Goal: Information Seeking & Learning: Learn about a topic

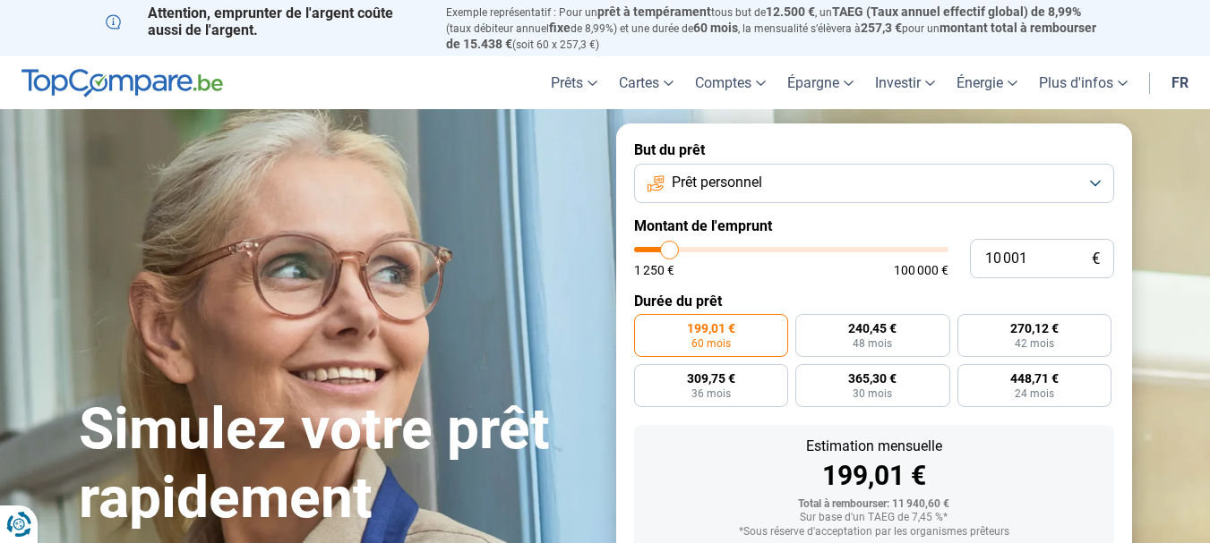
type input "7 500"
type input "7500"
type input "8 000"
type input "8000"
type input "8 250"
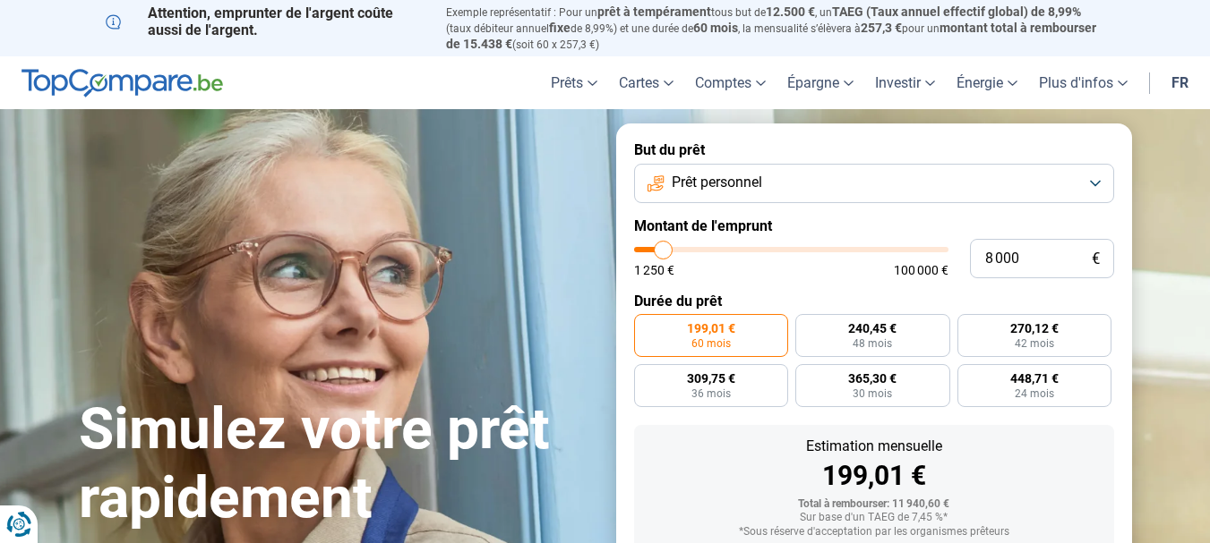
type input "8250"
type input "8 500"
type input "8500"
type input "9 000"
type input "9000"
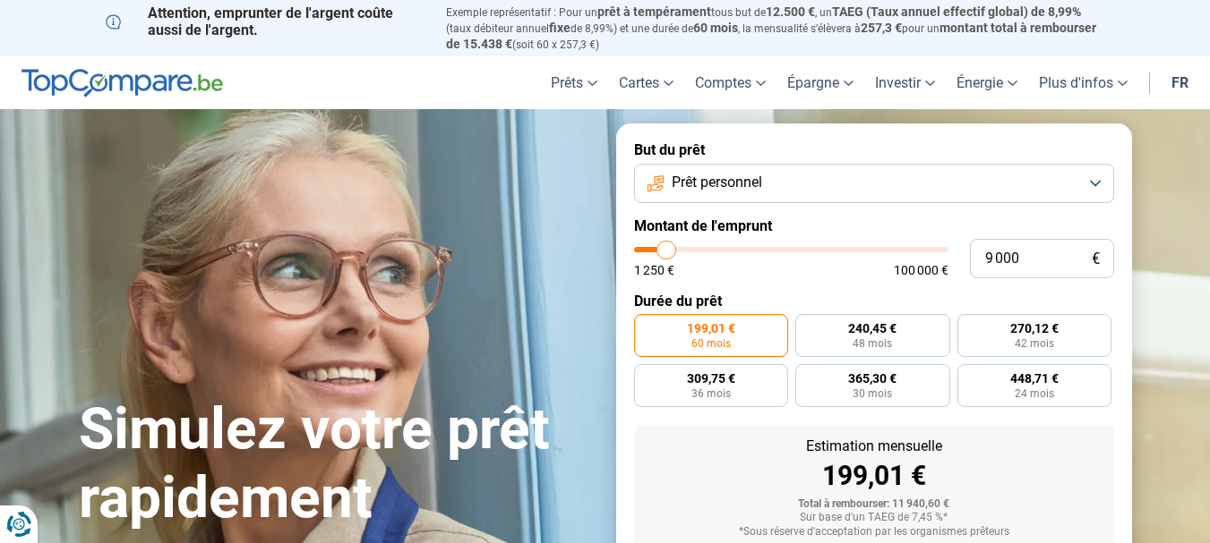
type input "9 750"
type input "9750"
type input "10 500"
type input "10500"
type input "11 500"
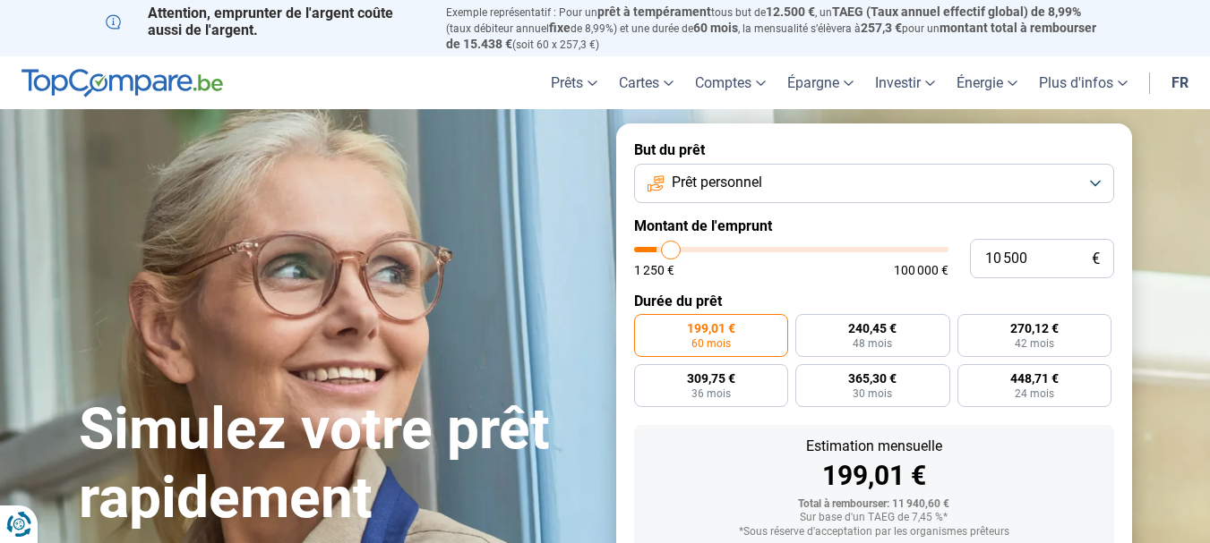
type input "11500"
type input "14 000"
type input "14000"
type input "15 750"
type input "15750"
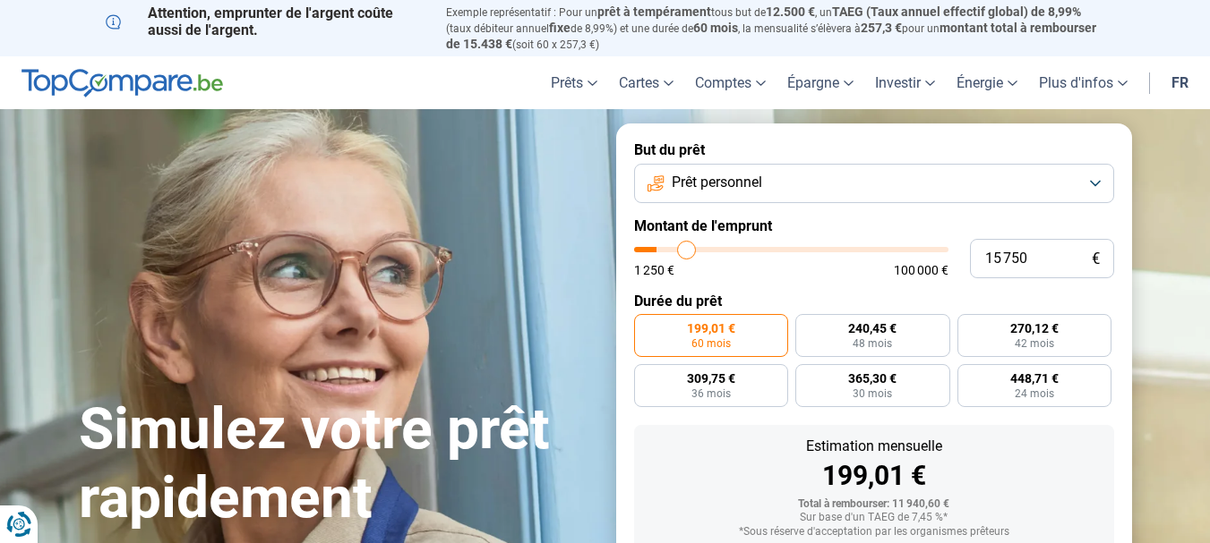
type input "17 250"
type input "17250"
type input "20 250"
type input "20250"
type input "21 250"
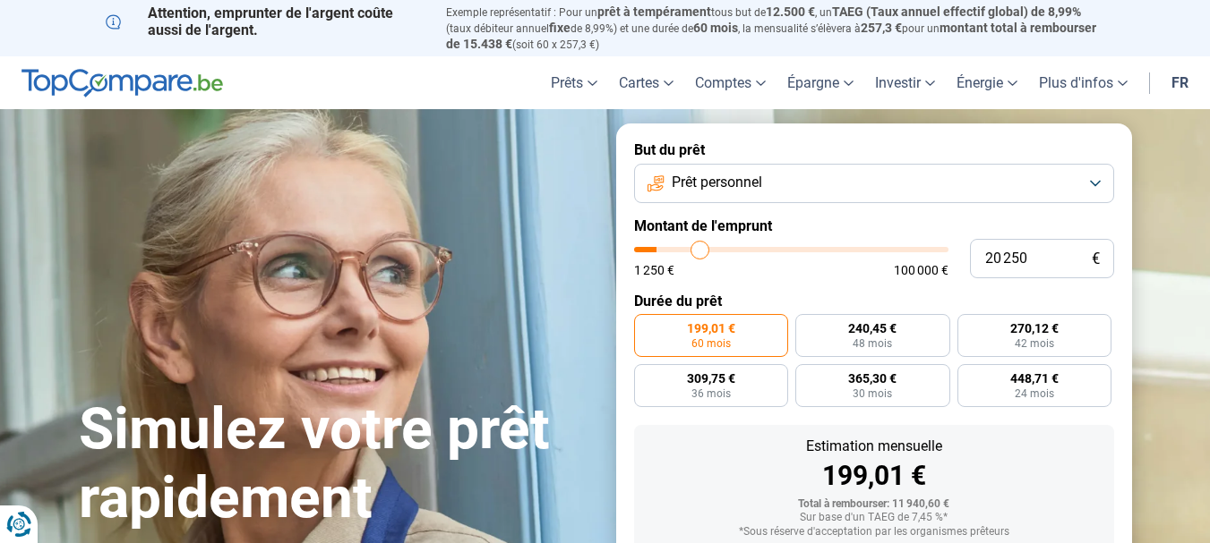
type input "21250"
type input "22 000"
type input "22000"
type input "23 500"
type input "23500"
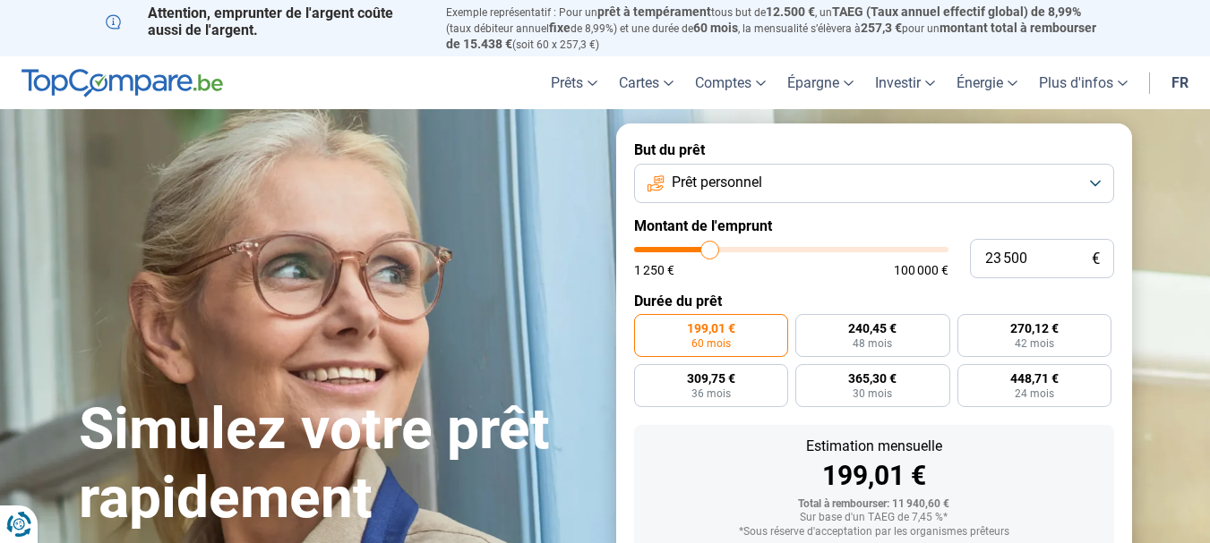
type input "24 500"
type input "24500"
type input "25 000"
type input "25000"
type input "25 750"
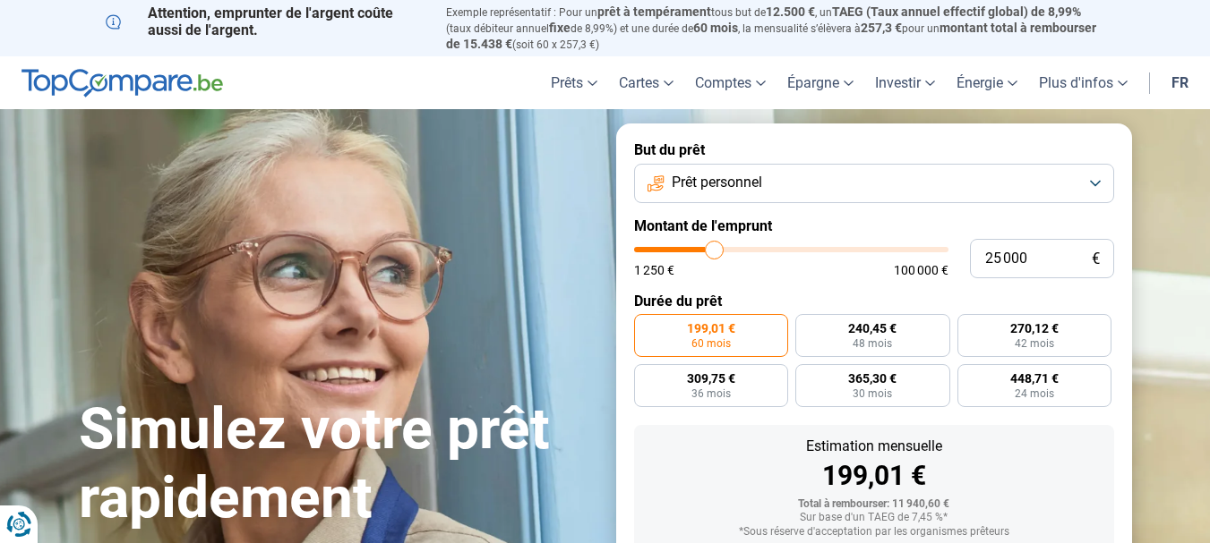
type input "25750"
type input "26 250"
type input "26250"
type input "26 500"
type input "26500"
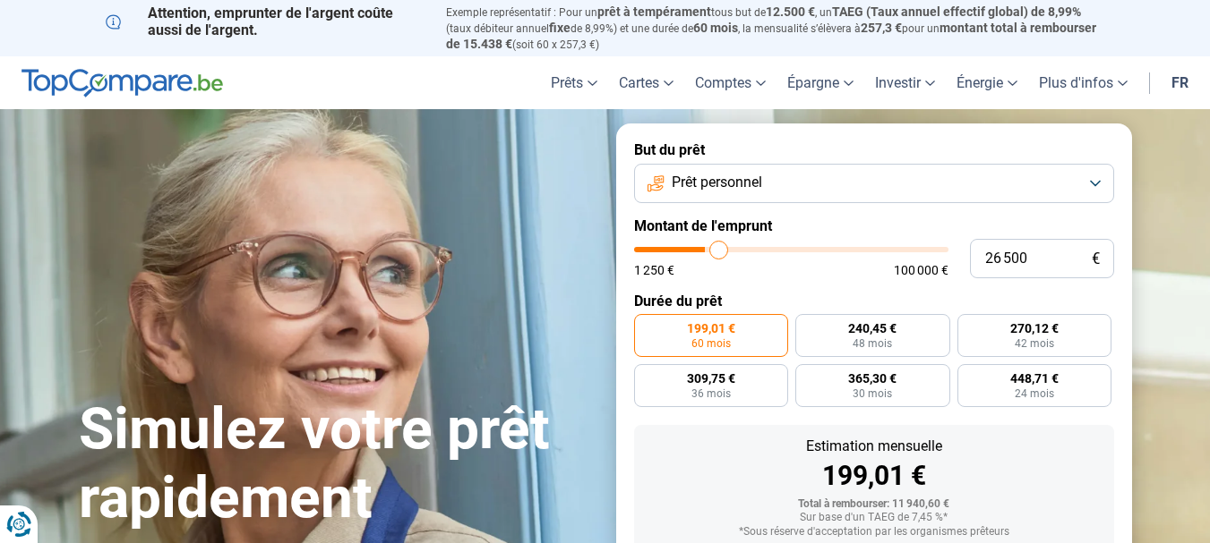
type input "26 750"
type input "26750"
type input "27 250"
type input "27250"
type input "27 500"
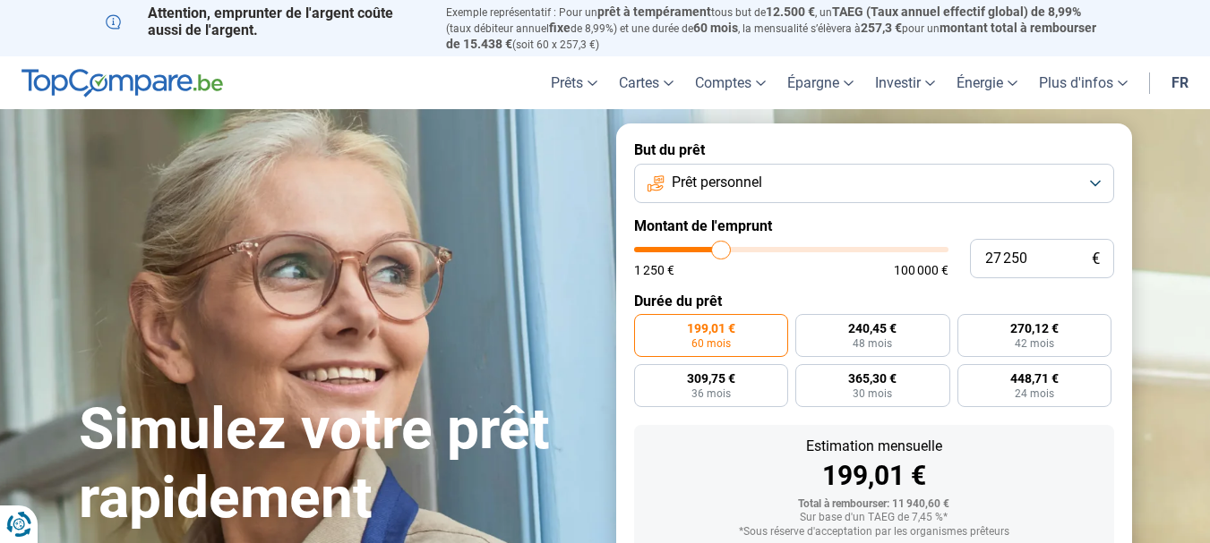
type input "27500"
type input "27 750"
type input "27750"
type input "28 000"
type input "28000"
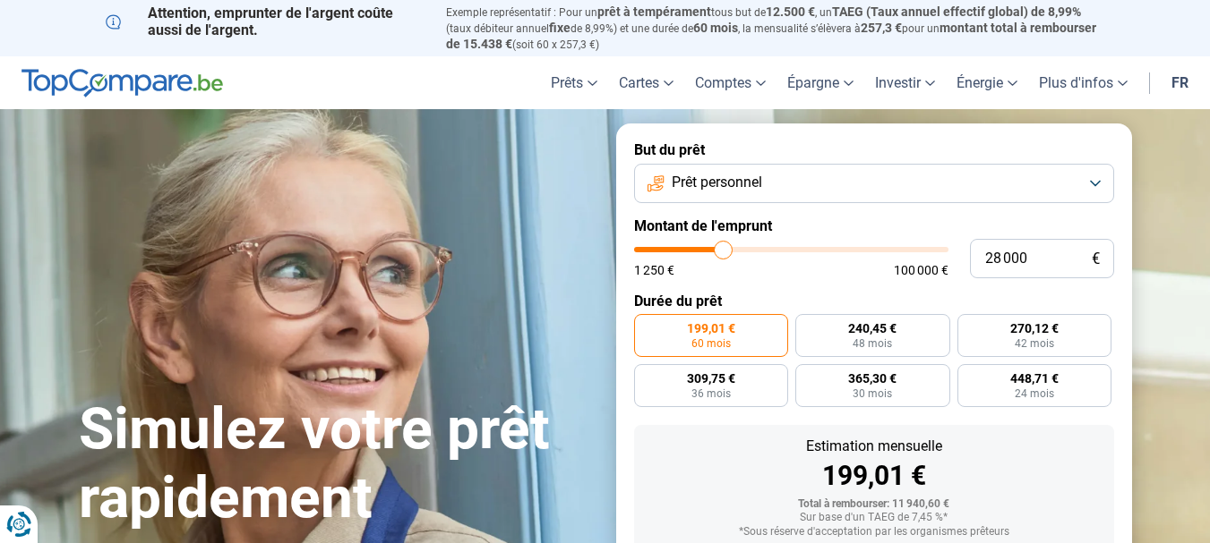
type input "28 250"
type input "28250"
type input "28 750"
type input "28750"
type input "28 250"
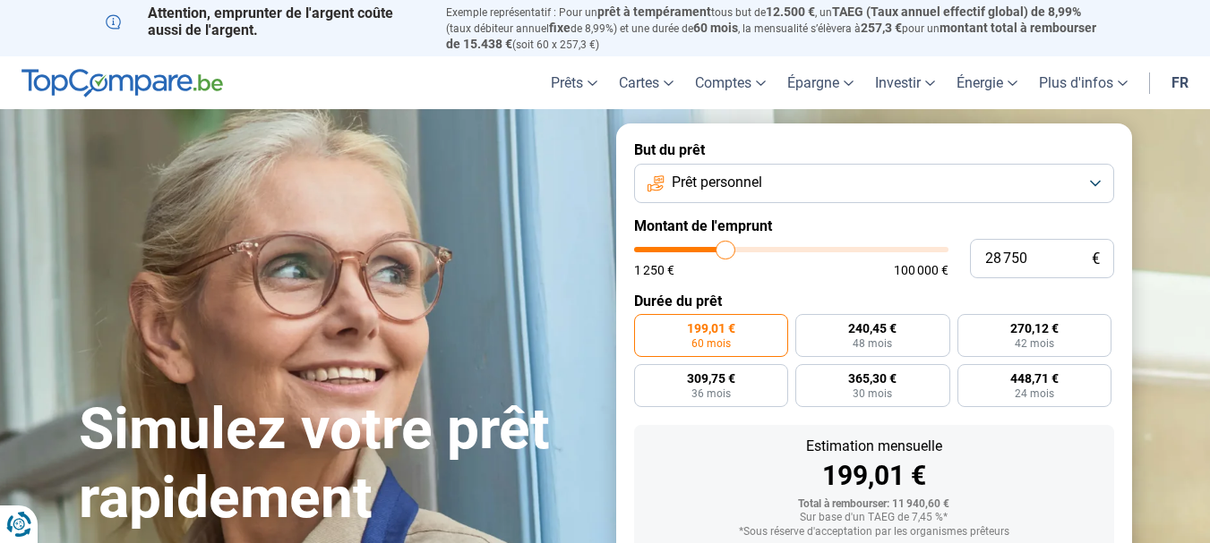
type input "28250"
type input "26 500"
type input "26500"
type input "24 750"
type input "24750"
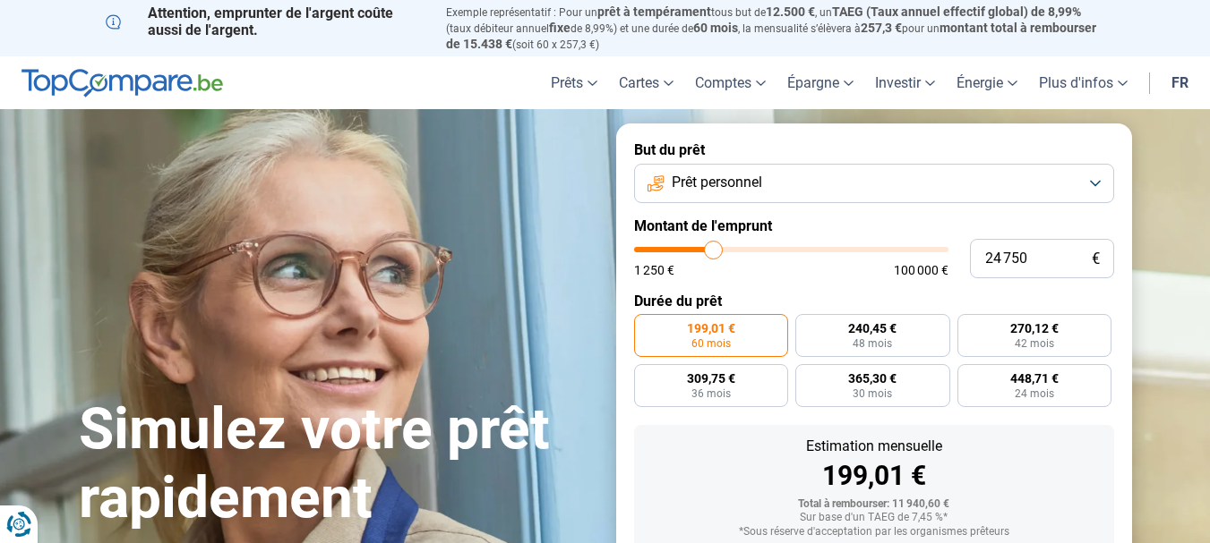
type input "22 750"
type input "22750"
type input "21 750"
type input "21750"
type input "20 250"
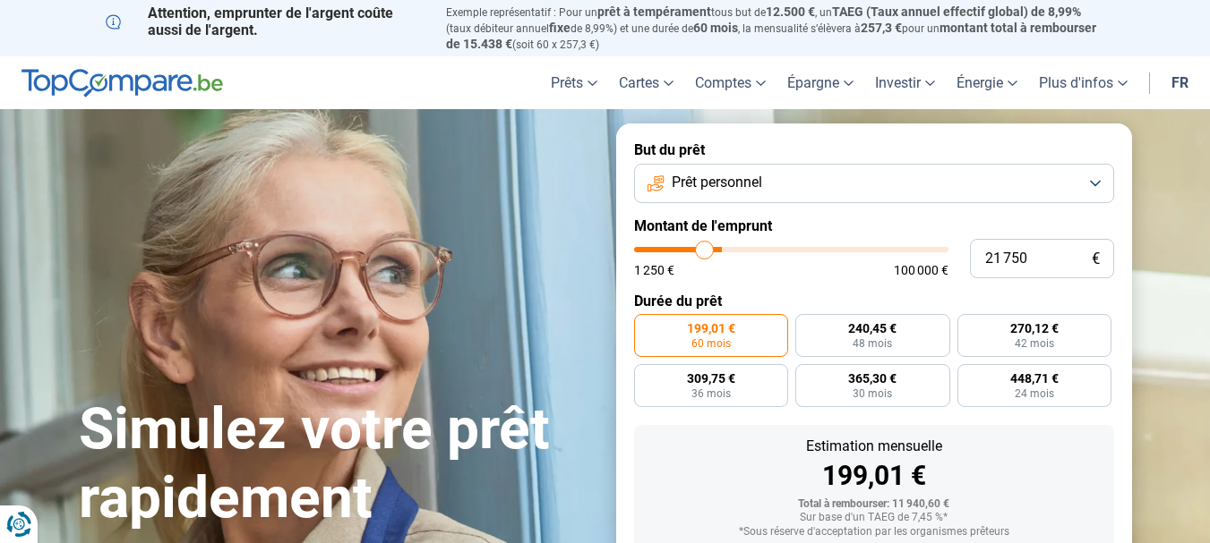
type input "20250"
type input "20 000"
type input "20000"
type input "19 750"
type input "19750"
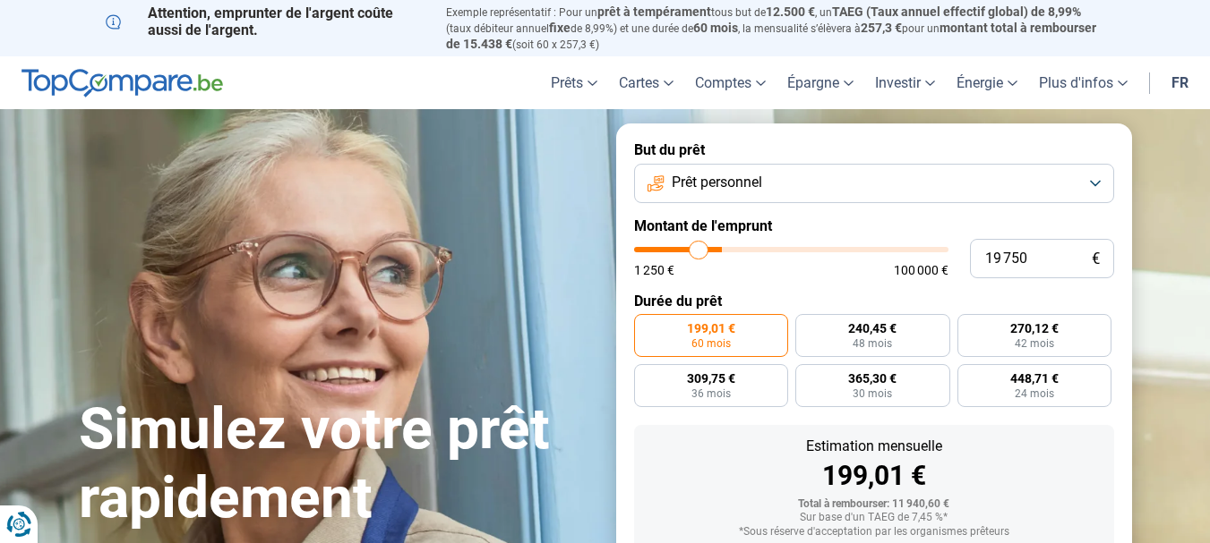
type input "19 250"
type input "19250"
type input "18 750"
type input "18750"
type input "18 500"
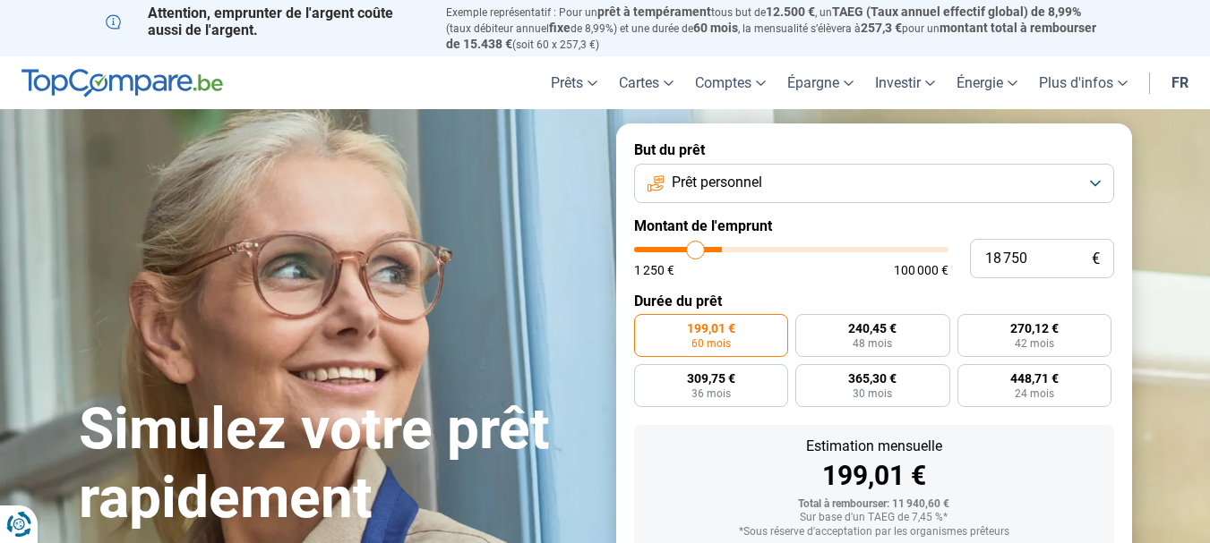
type input "18500"
type input "18 000"
type input "18000"
type input "17 750"
type input "17750"
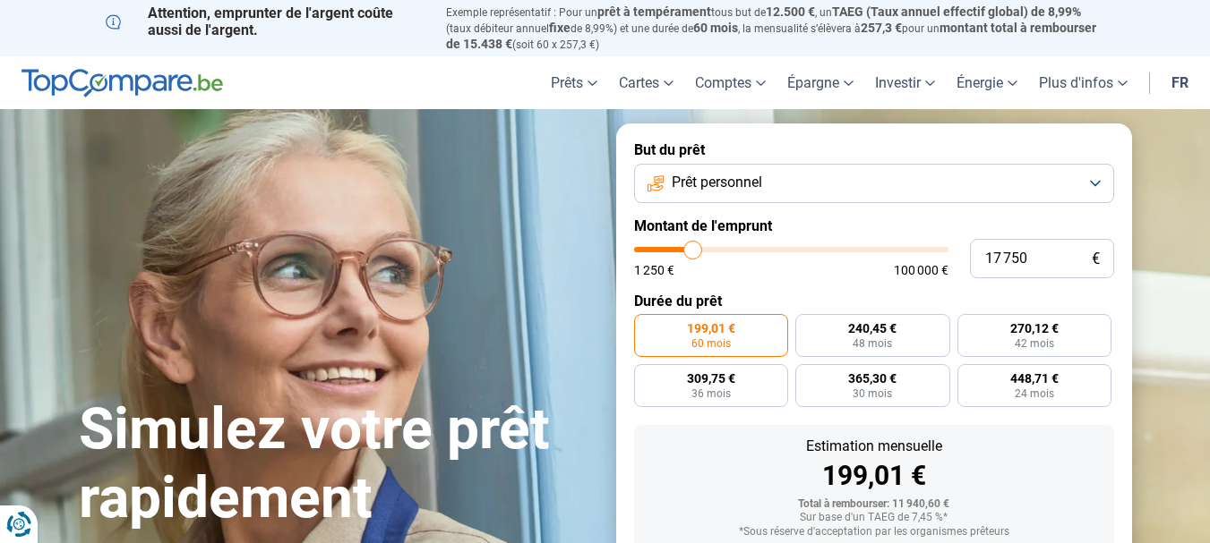
type input "17 500"
type input "17500"
type input "17 250"
type input "17250"
type input "17 000"
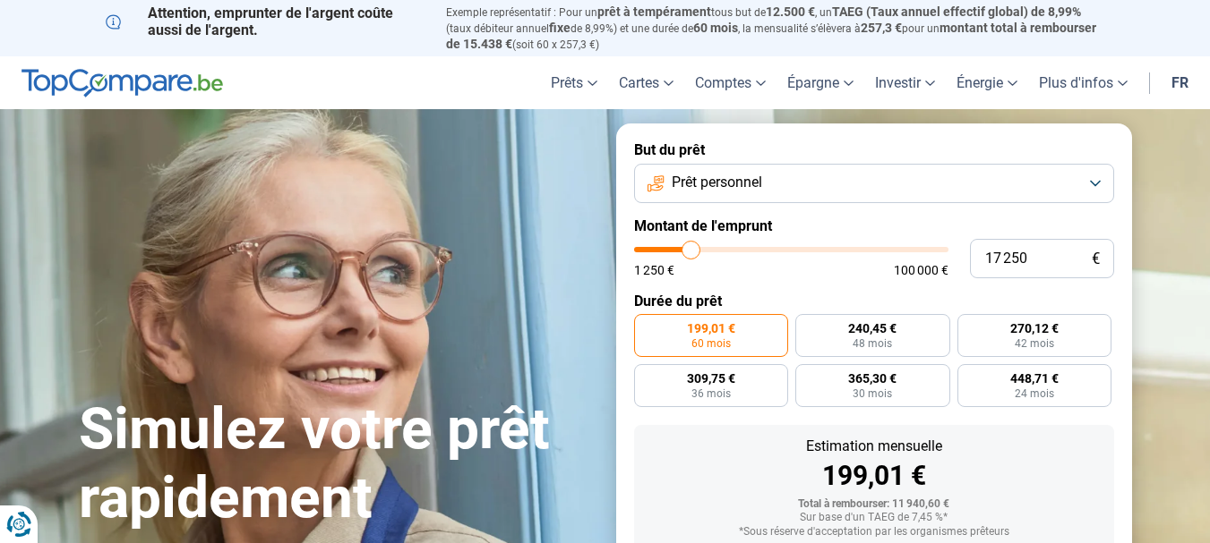
type input "17000"
type input "16 000"
type input "16000"
type input "15 500"
type input "15500"
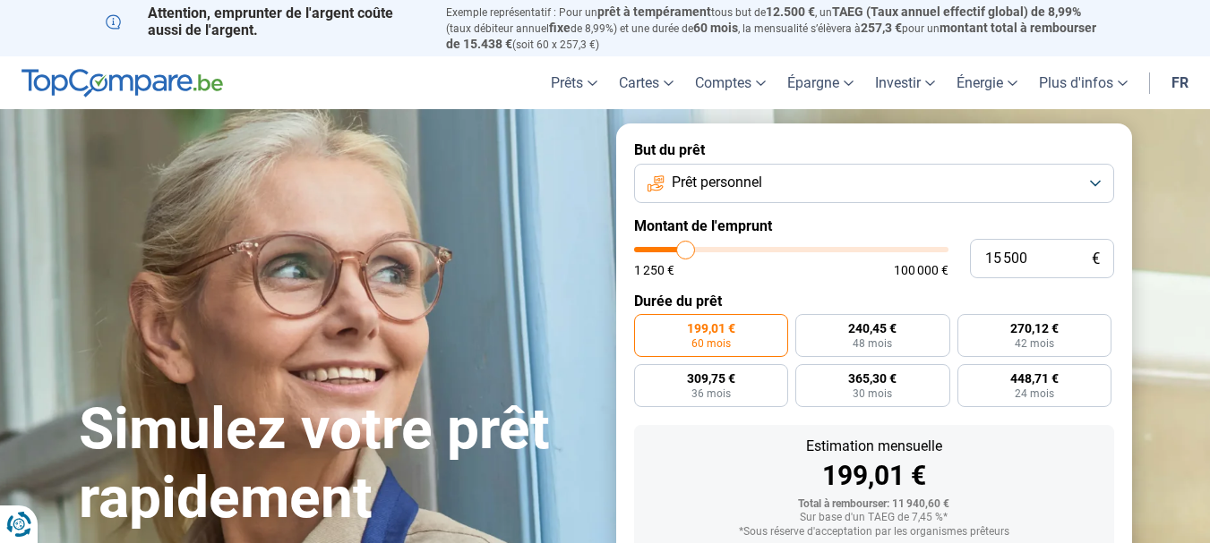
type input "14 750"
type input "14750"
type input "14 500"
type input "14500"
type input "14 250"
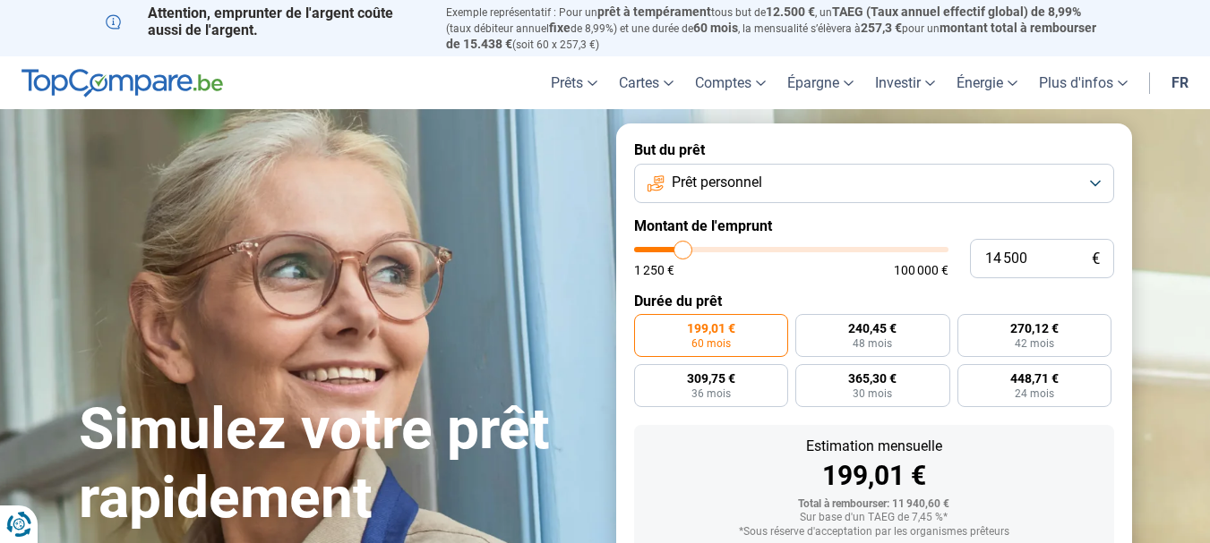
type input "14250"
type input "14 000"
type input "14000"
type input "13 500"
type input "13500"
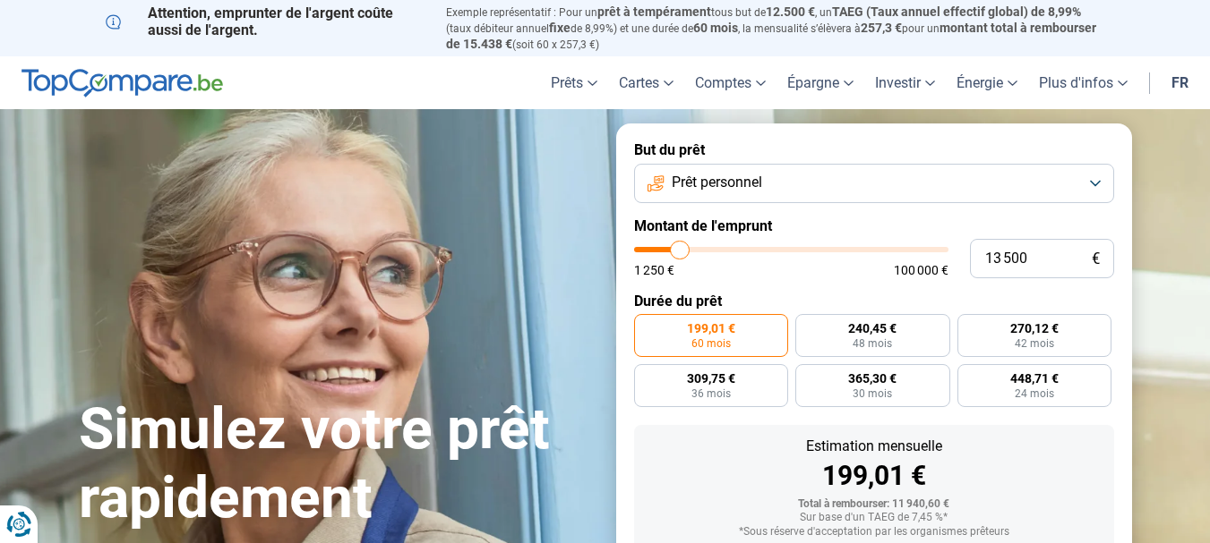
type input "14 000"
type input "14000"
type input "14 250"
type input "14250"
type input "14 750"
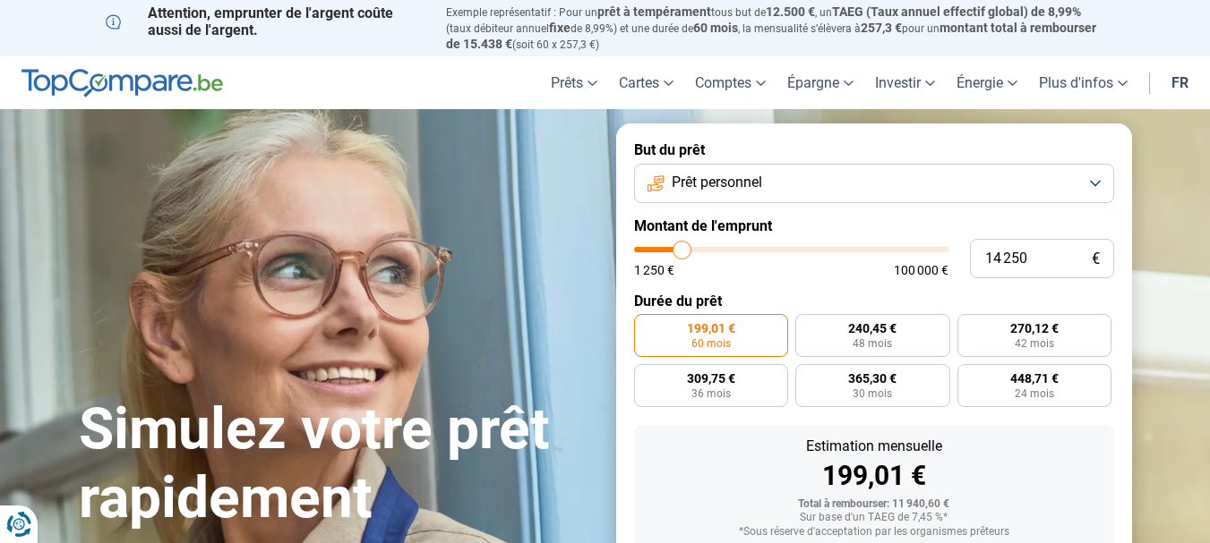
type input "14750"
type input "15 000"
type input "15000"
type input "15 500"
type input "15500"
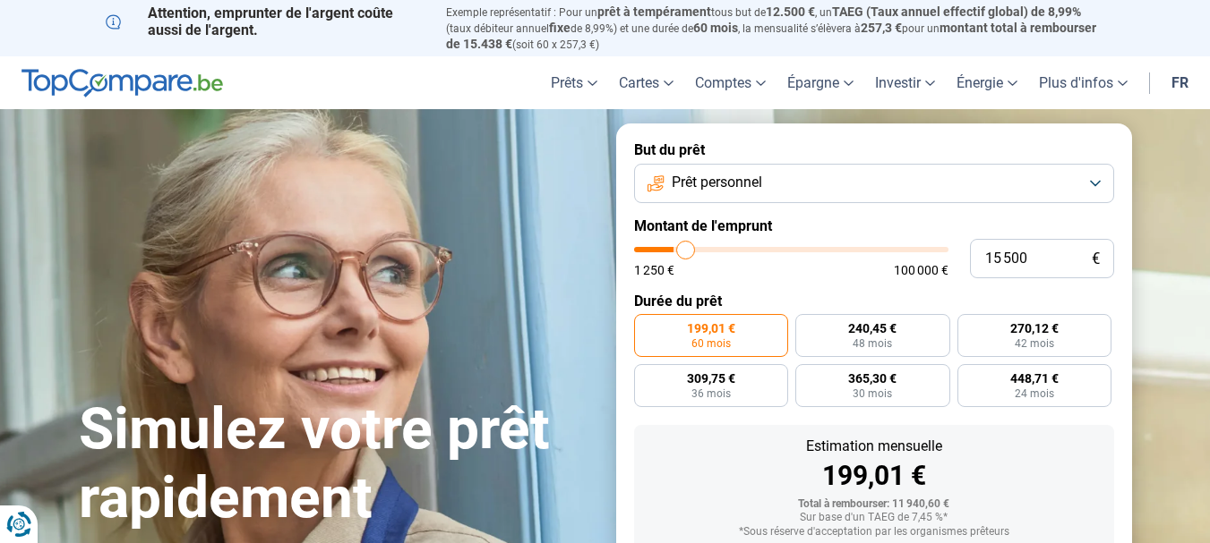
type input "15 750"
type input "15750"
type input "16 000"
type input "16000"
type input "16 250"
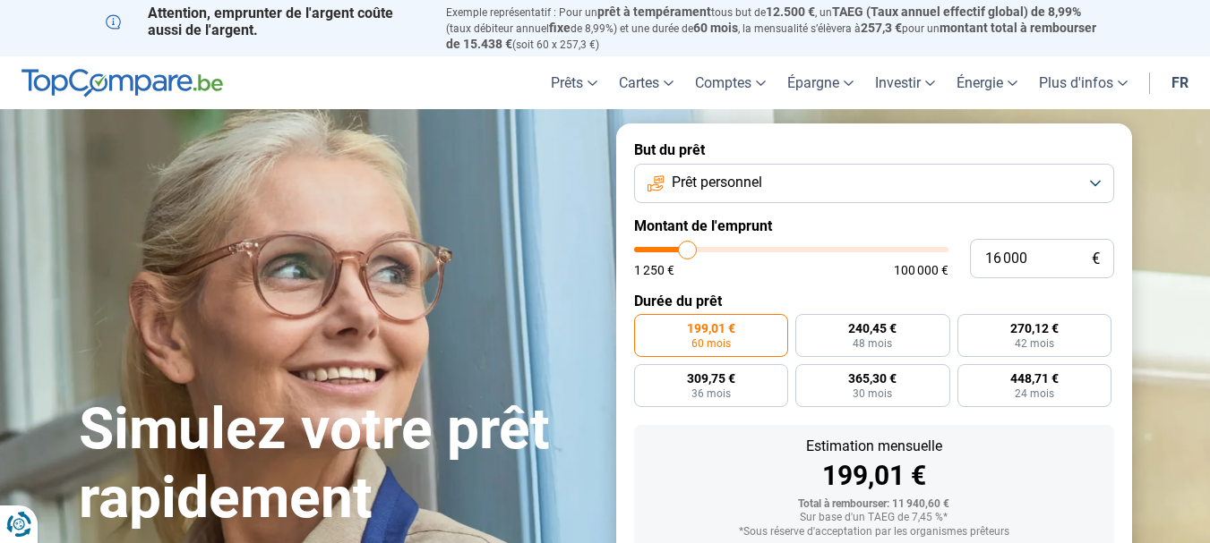
type input "16250"
type input "16 500"
type input "16500"
type input "17 000"
type input "17000"
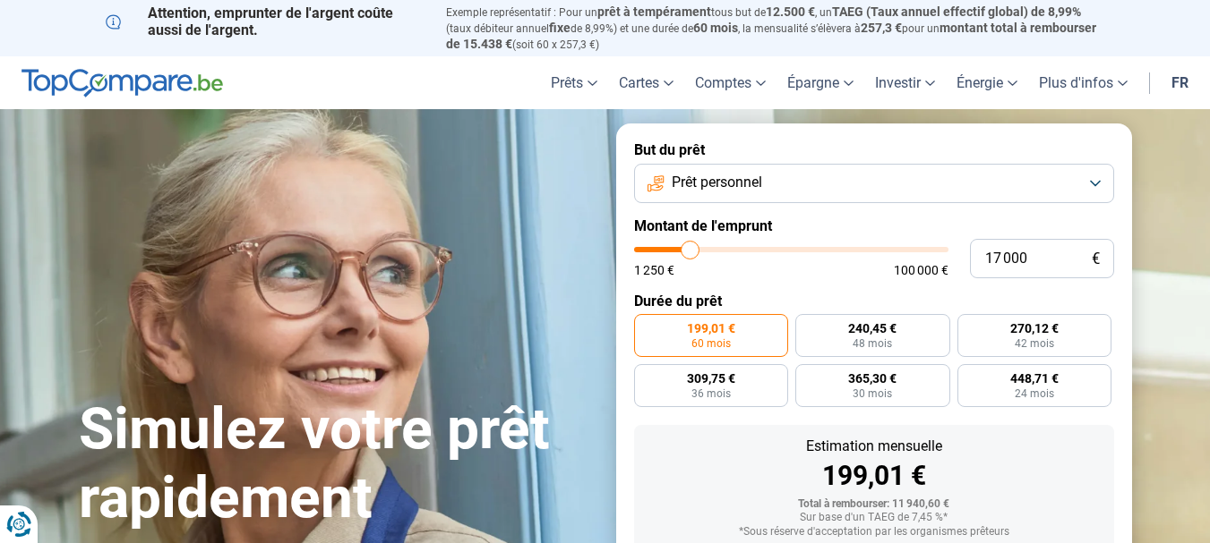
type input "17 250"
type input "17250"
type input "17 500"
type input "17500"
type input "17 750"
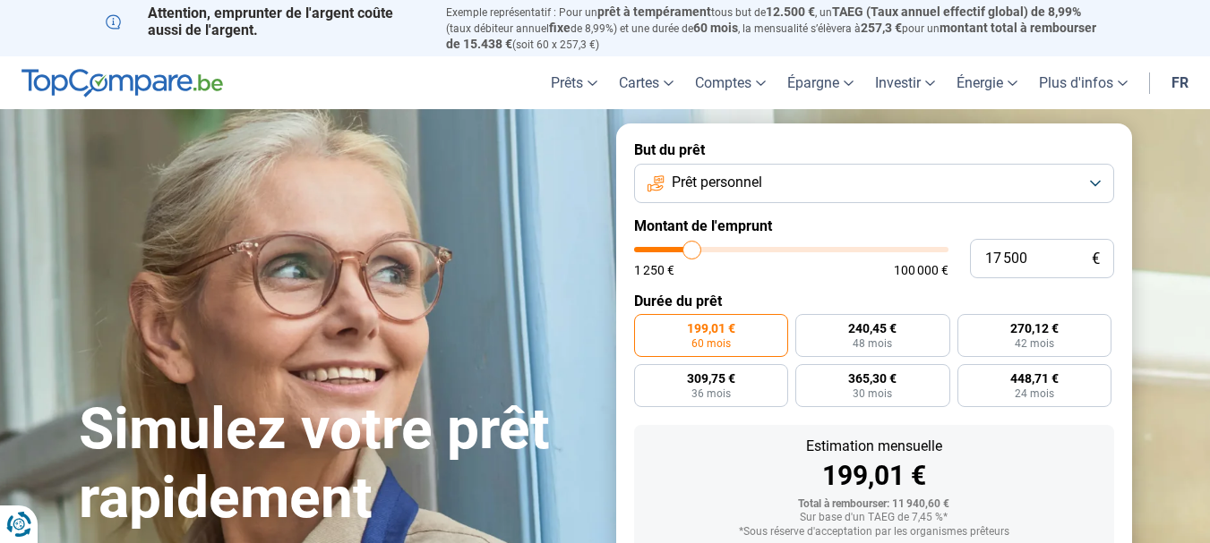
type input "17750"
type input "18 000"
type input "18000"
type input "18 500"
type input "18500"
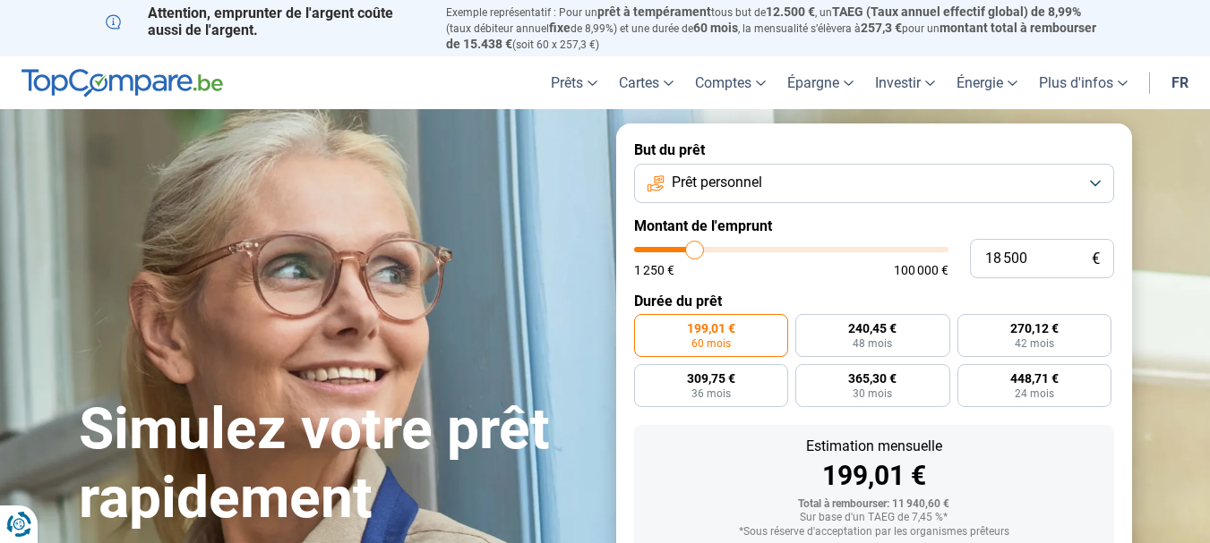
type input "18 750"
type input "18750"
type input "19 000"
type input "19000"
type input "19 250"
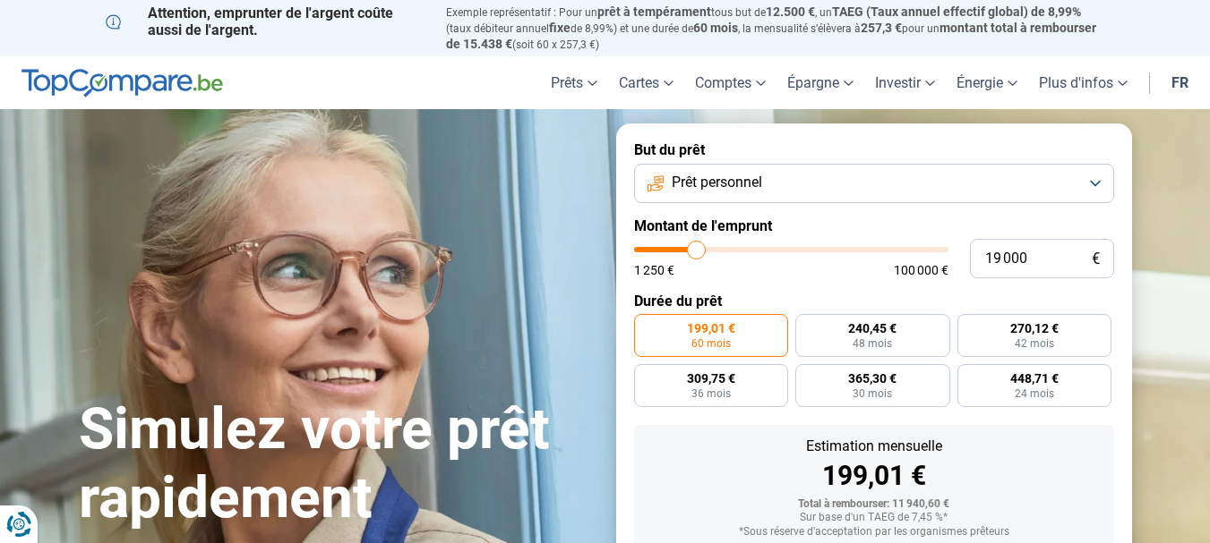
type input "19250"
type input "19 750"
type input "19750"
type input "20 000"
type input "20000"
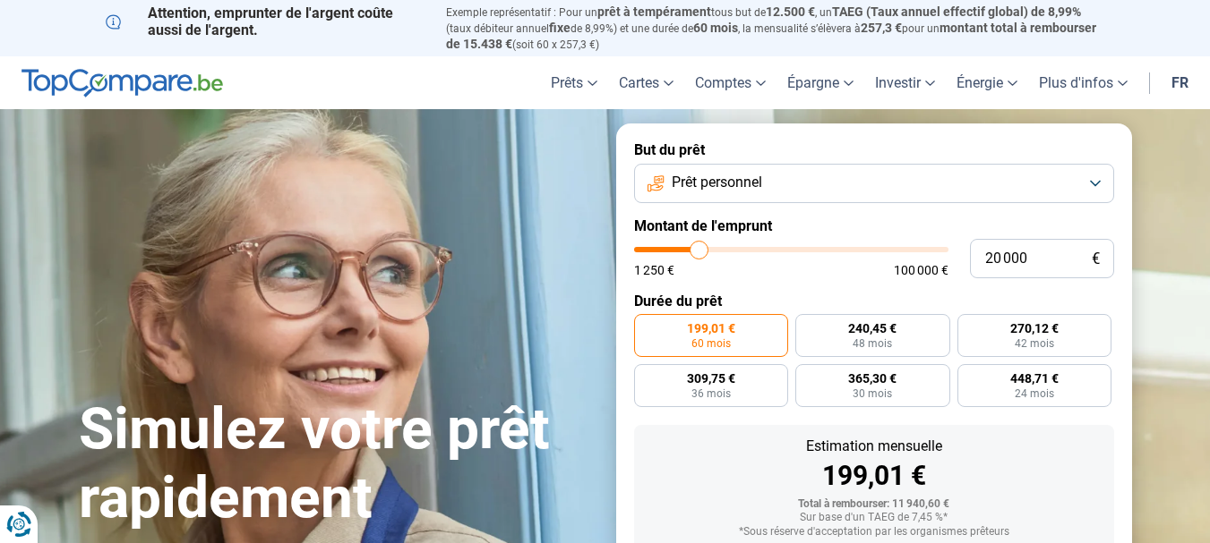
type input "20 250"
type input "20250"
type input "20 000"
type input "20000"
type input "19 750"
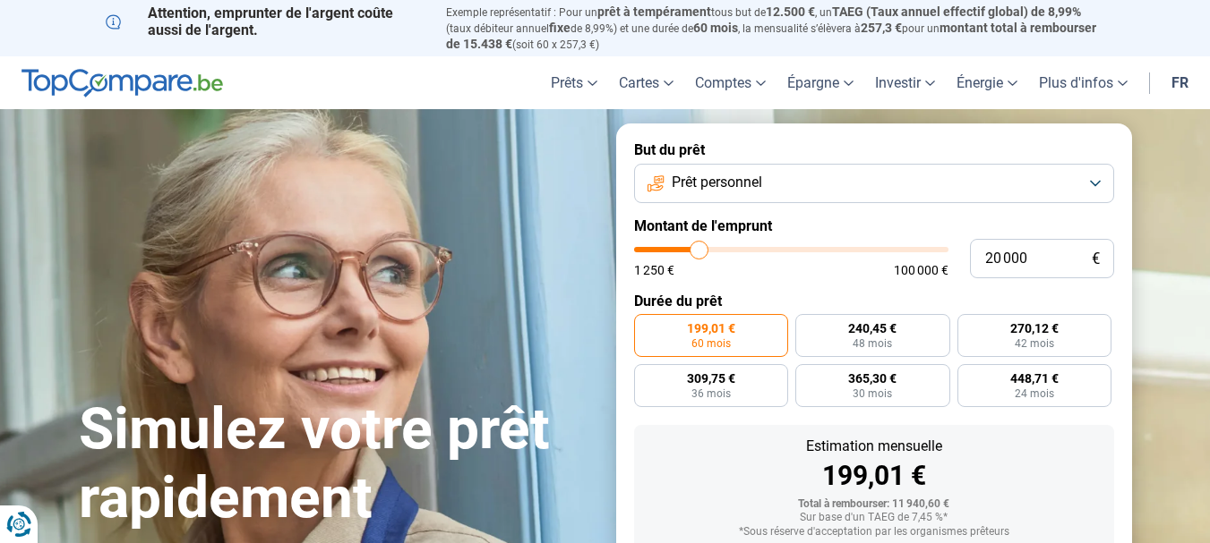
type input "19750"
type input "19 250"
type input "19250"
type input "19 000"
type input "19000"
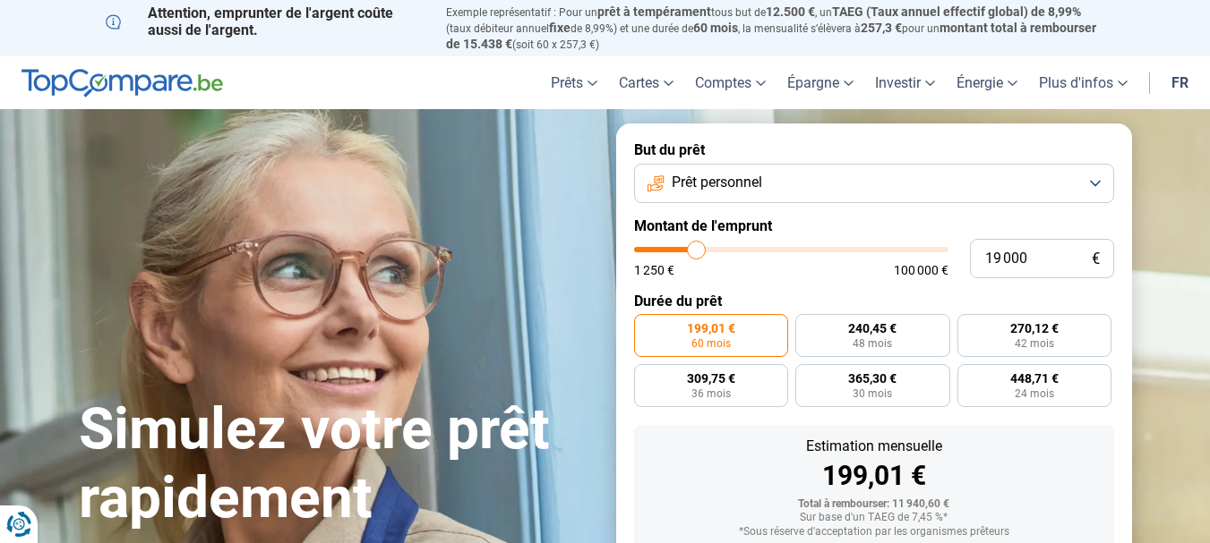
type input "18 750"
type input "18750"
type input "19 000"
type input "19000"
type input "19 250"
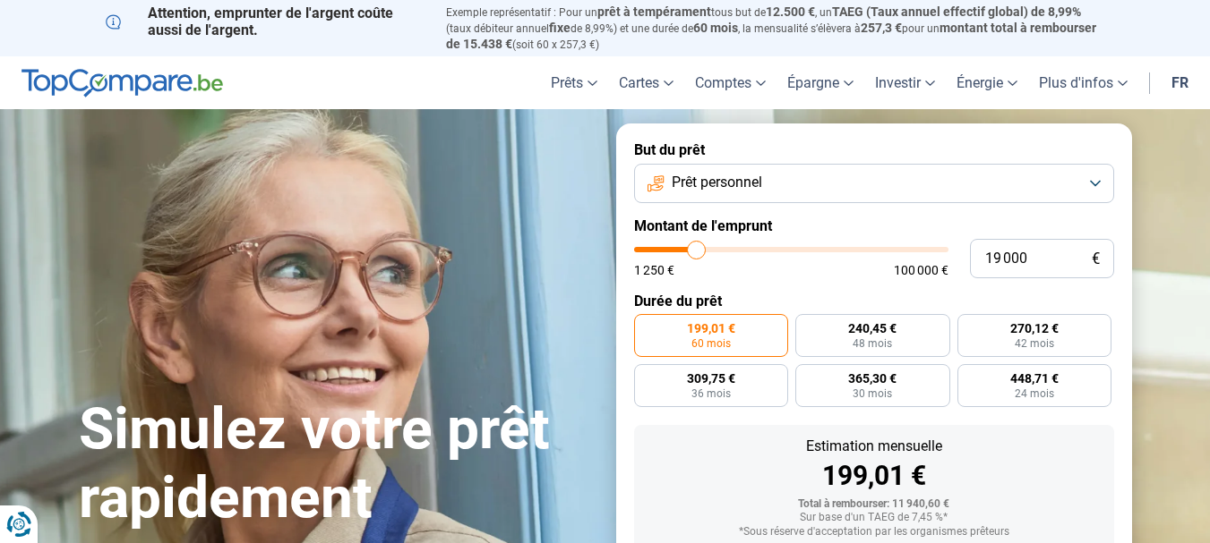
type input "19250"
type input "19 750"
type input "19750"
type input "20 000"
drag, startPoint x: 663, startPoint y: 244, endPoint x: 699, endPoint y: 236, distance: 36.7
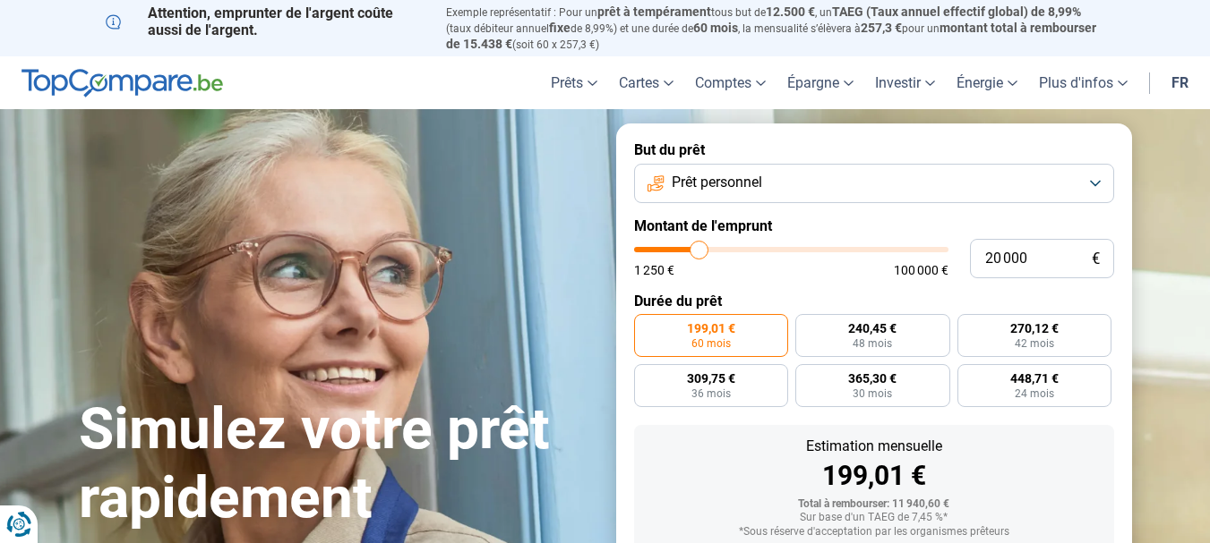
type input "20000"
click at [699, 247] on input "range" at bounding box center [791, 249] width 314 height 5
radio input "false"
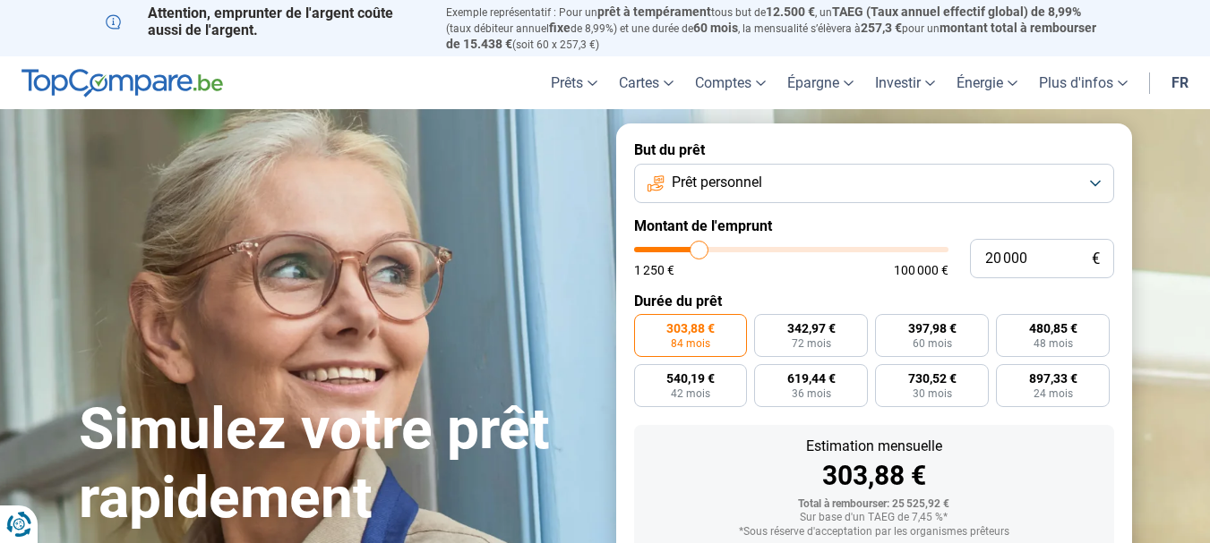
scroll to position [114, 0]
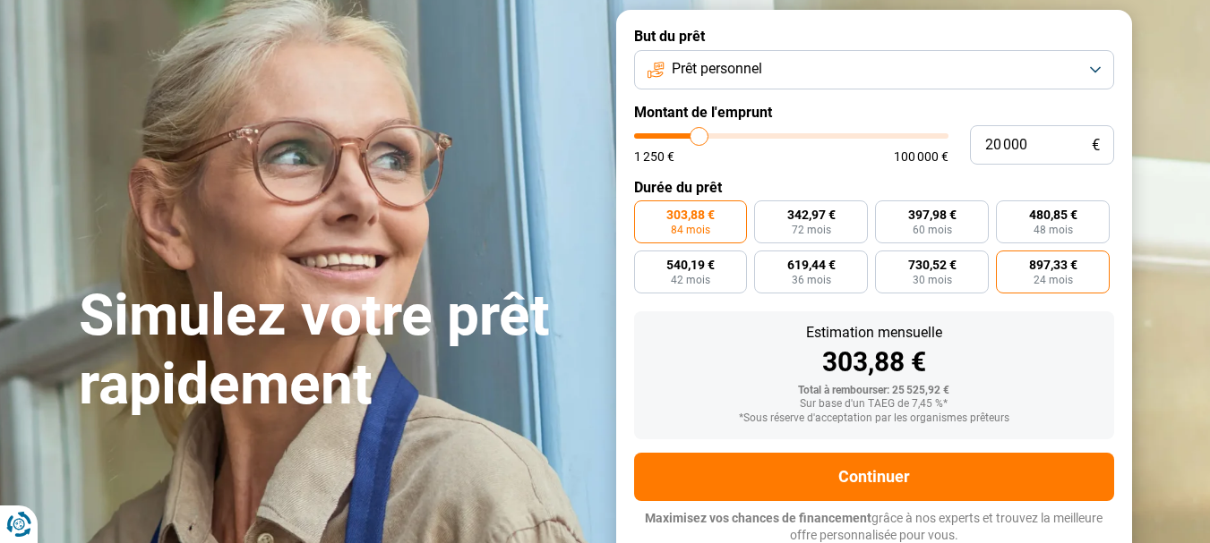
click at [1054, 275] on span "24 mois" at bounding box center [1052, 280] width 39 height 11
click at [1007, 262] on input "897,33 € 24 mois" at bounding box center [1002, 257] width 12 height 12
radio input "true"
type input "19 750"
type input "19750"
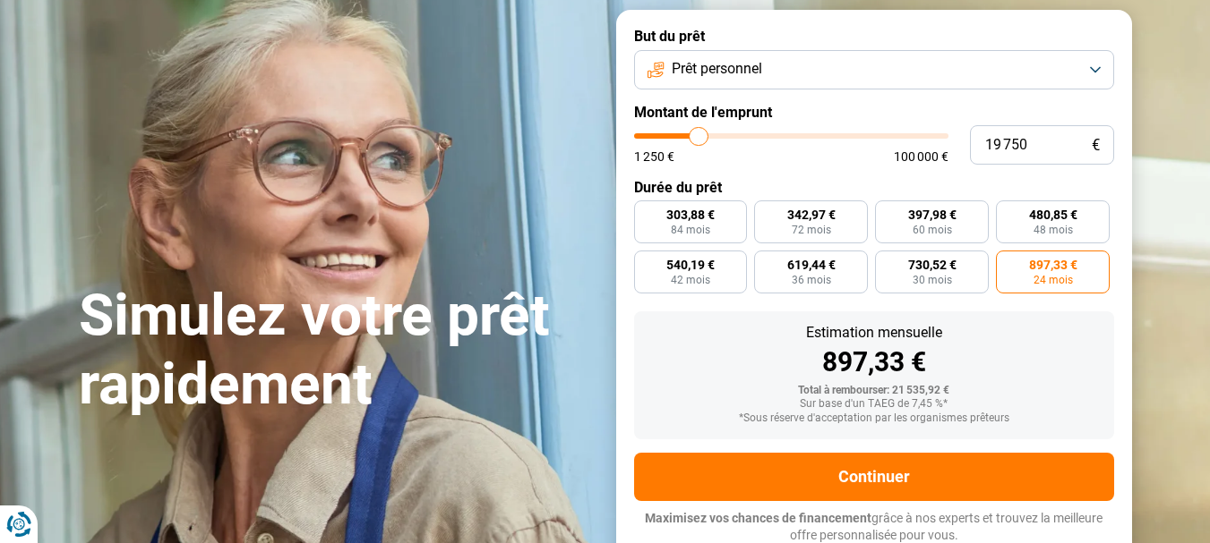
type input "19 250"
type input "19250"
type input "19 000"
type input "19000"
type input "18 750"
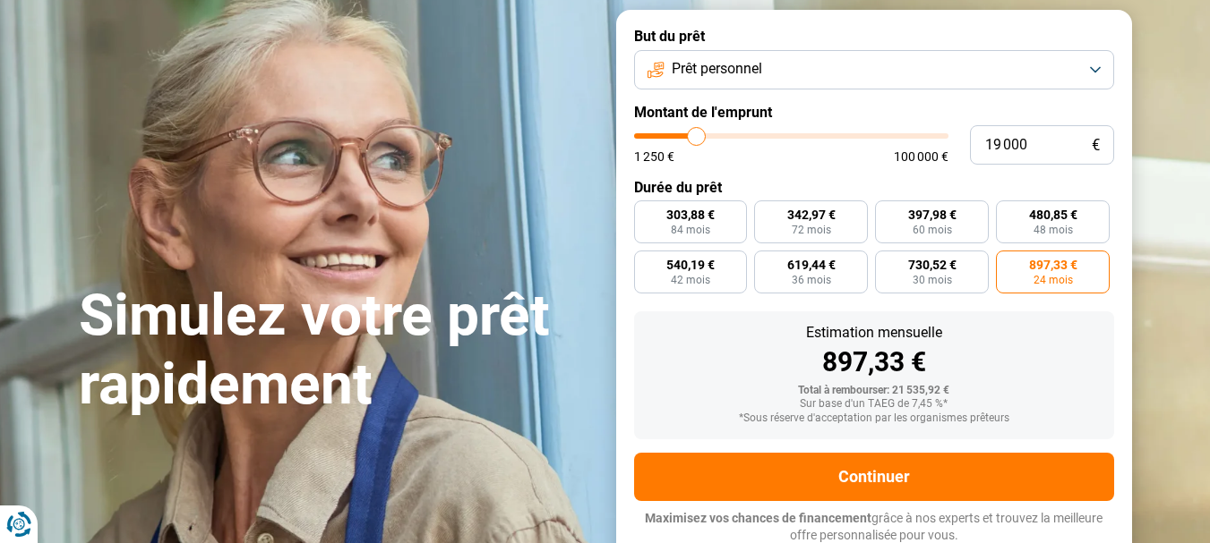
type input "18750"
type input "18 500"
type input "18500"
type input "18 000"
type input "18000"
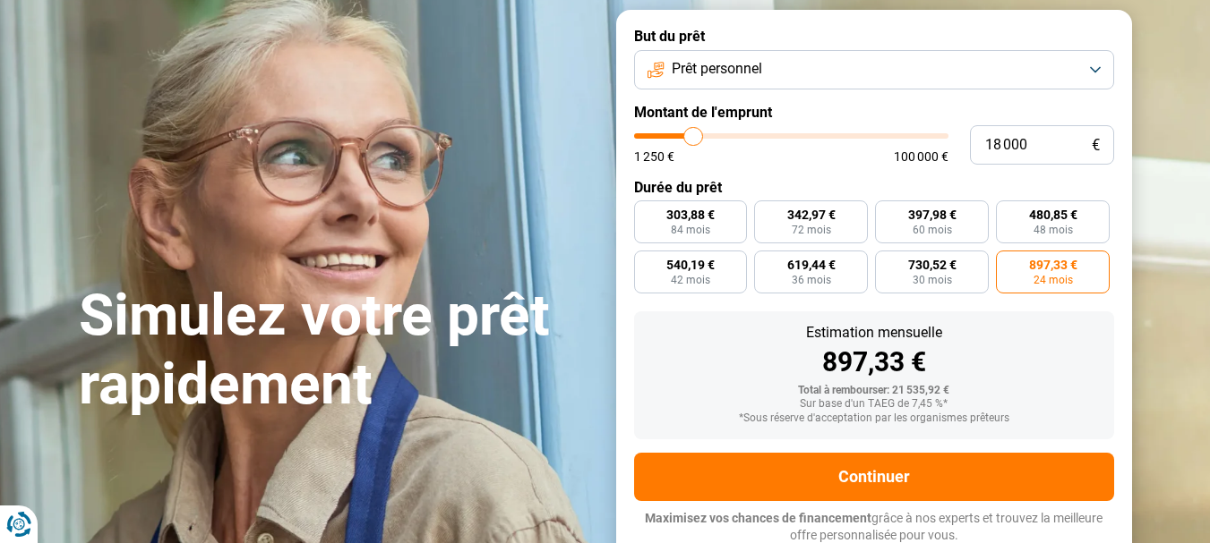
type input "17 750"
type input "17750"
type input "17 500"
type input "17500"
type input "17 250"
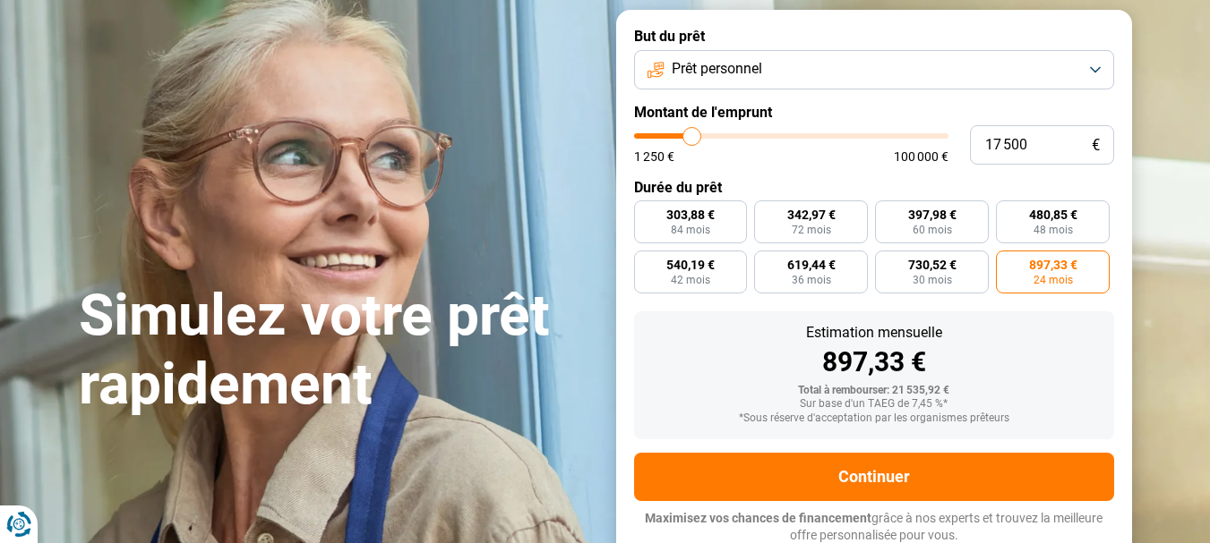
type input "17250"
type input "17 000"
type input "17000"
type input "16 500"
type input "16500"
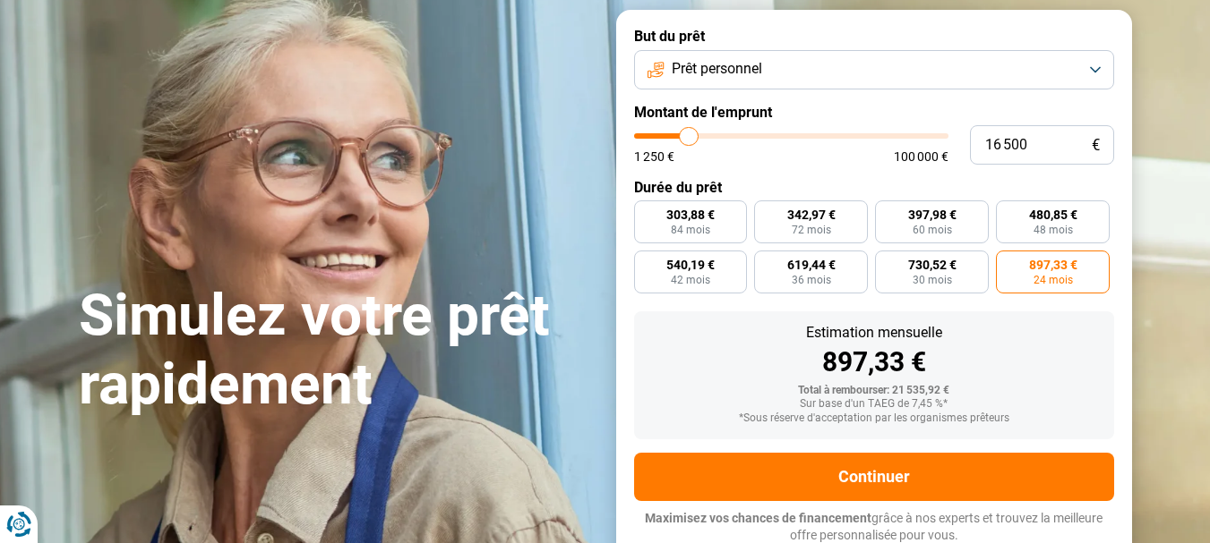
type input "16 250"
type input "16250"
type input "16 000"
type input "16000"
type input "15 750"
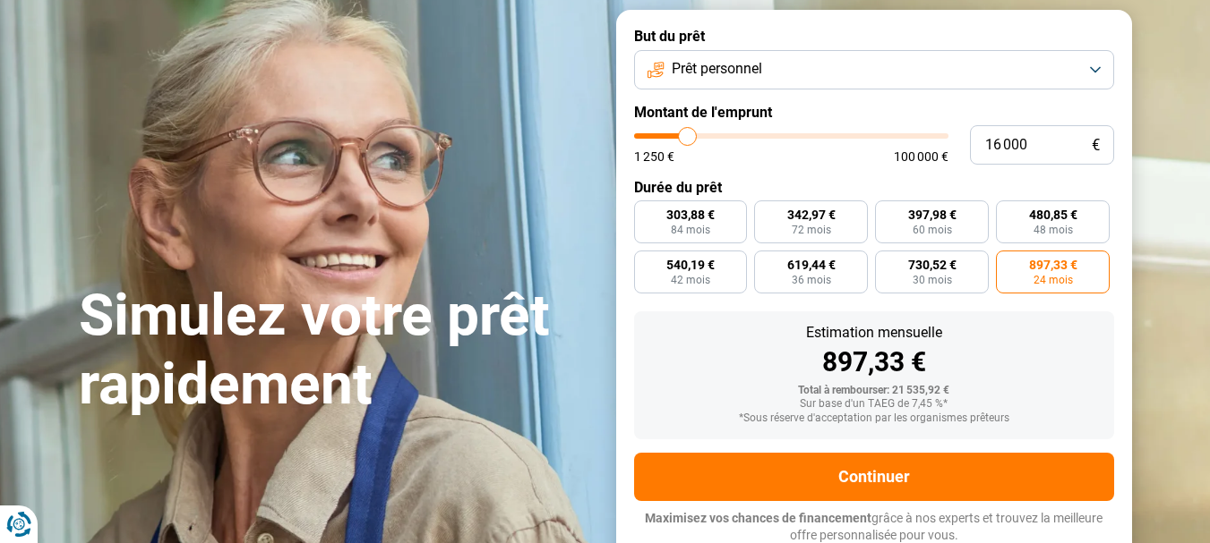
type input "15750"
type input "15 500"
type input "15500"
type input "15 000"
type input "15000"
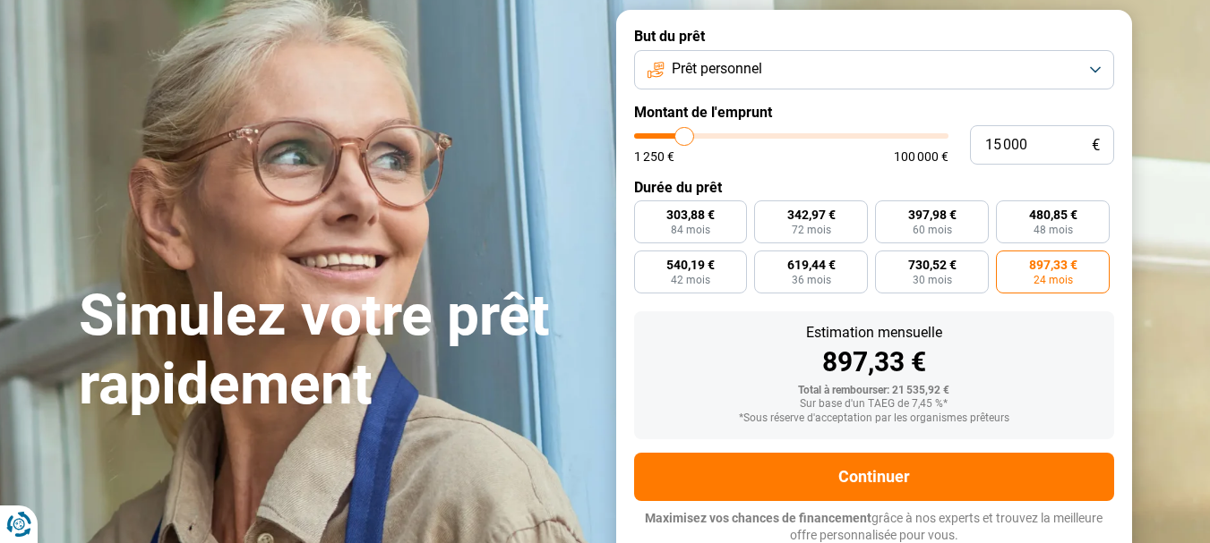
type input "14 750"
type input "14750"
type input "14 500"
type input "14500"
type input "14 250"
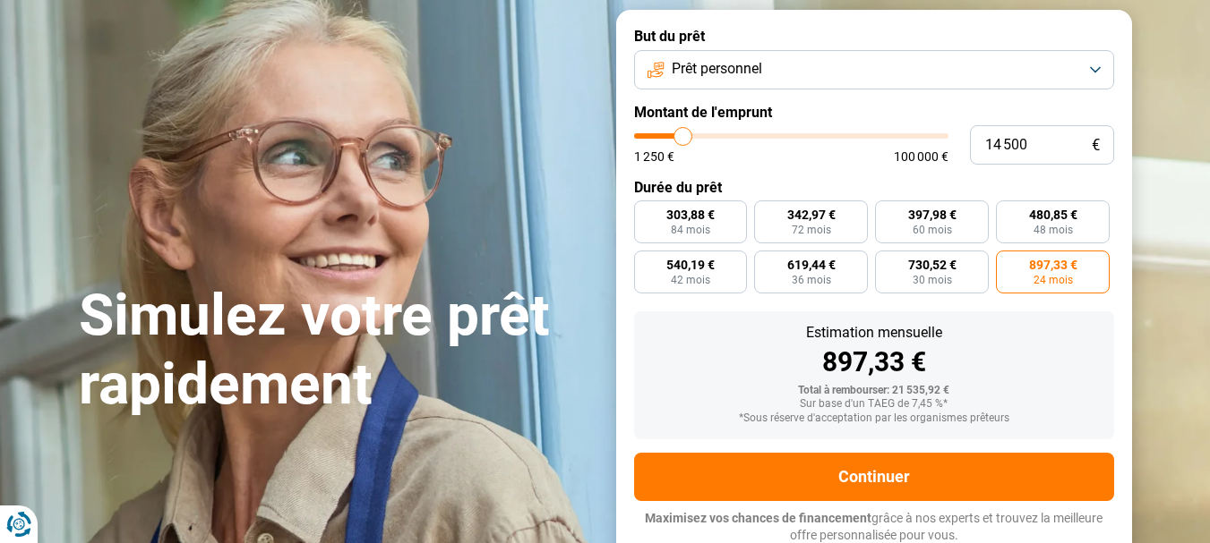
type input "14250"
drag, startPoint x: 699, startPoint y: 124, endPoint x: 670, endPoint y: 124, distance: 29.5
click at [670, 133] on input "range" at bounding box center [791, 135] width 314 height 5
